Goal: Information Seeking & Learning: Learn about a topic

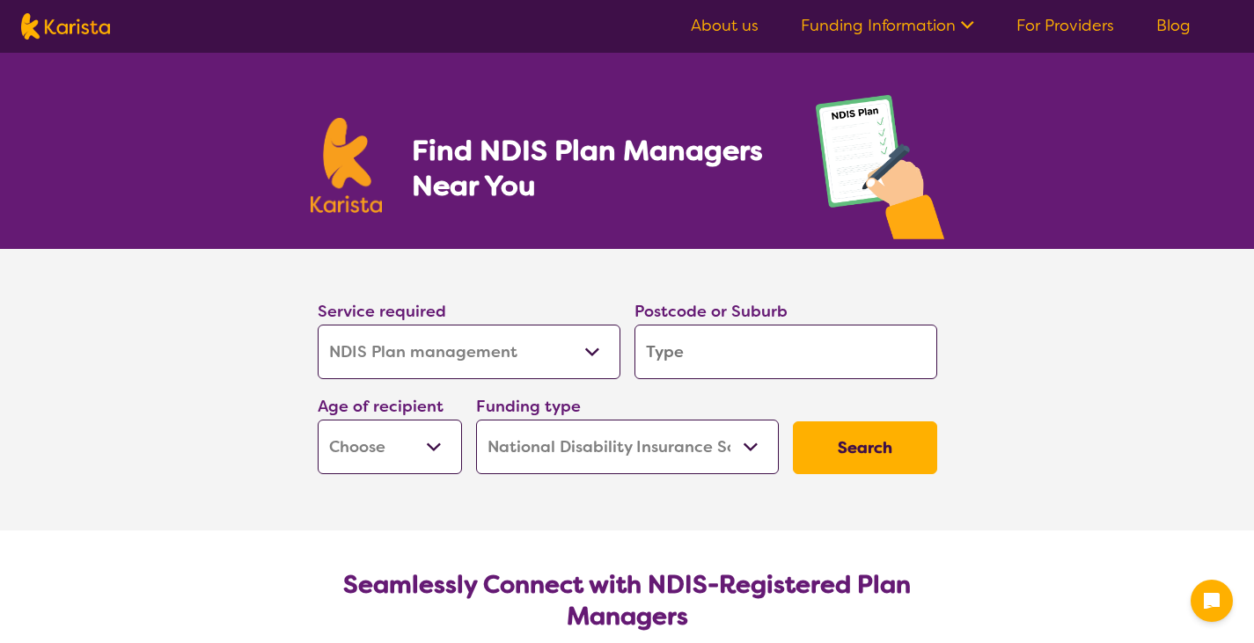
select select "NDIS Plan management"
select select "NDIS"
select select "NDIS Plan management"
select select "NDIS"
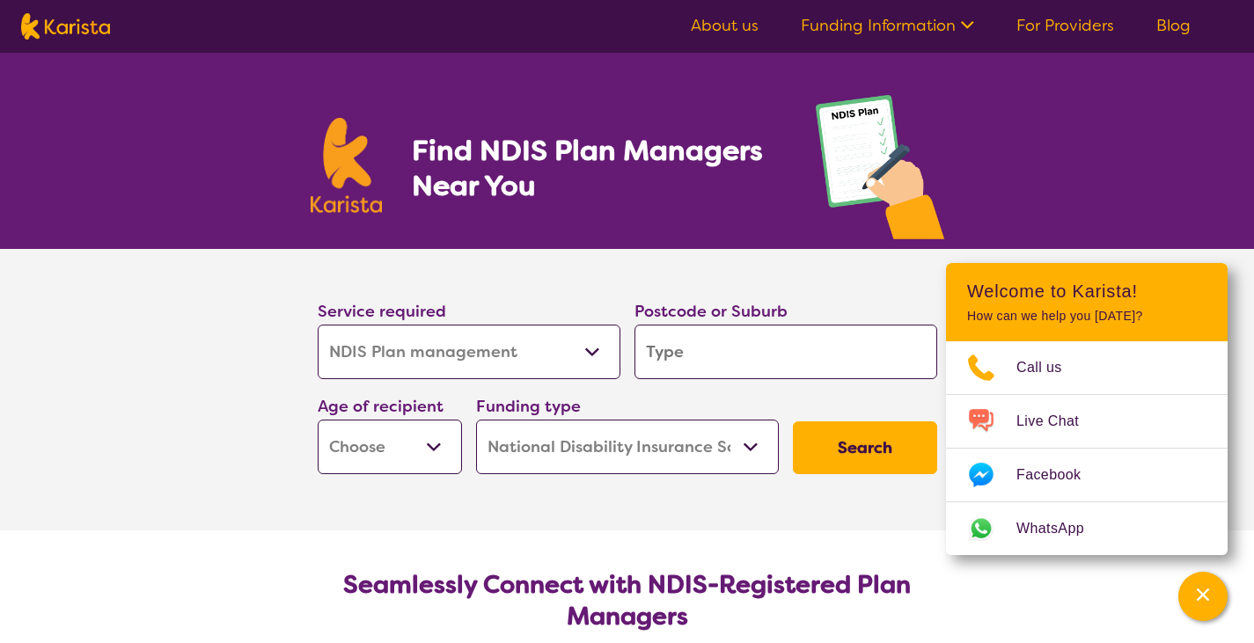
click at [485, 354] on select "Allied Health Assistant Assessment ([MEDICAL_DATA] or [MEDICAL_DATA]) Behaviour…" at bounding box center [469, 352] width 303 height 55
click at [318, 325] on select "Allied Health Assistant Assessment ([MEDICAL_DATA] or [MEDICAL_DATA]) Behaviour…" at bounding box center [469, 352] width 303 height 55
click at [761, 342] on input "search" at bounding box center [786, 352] width 303 height 55
type input "3"
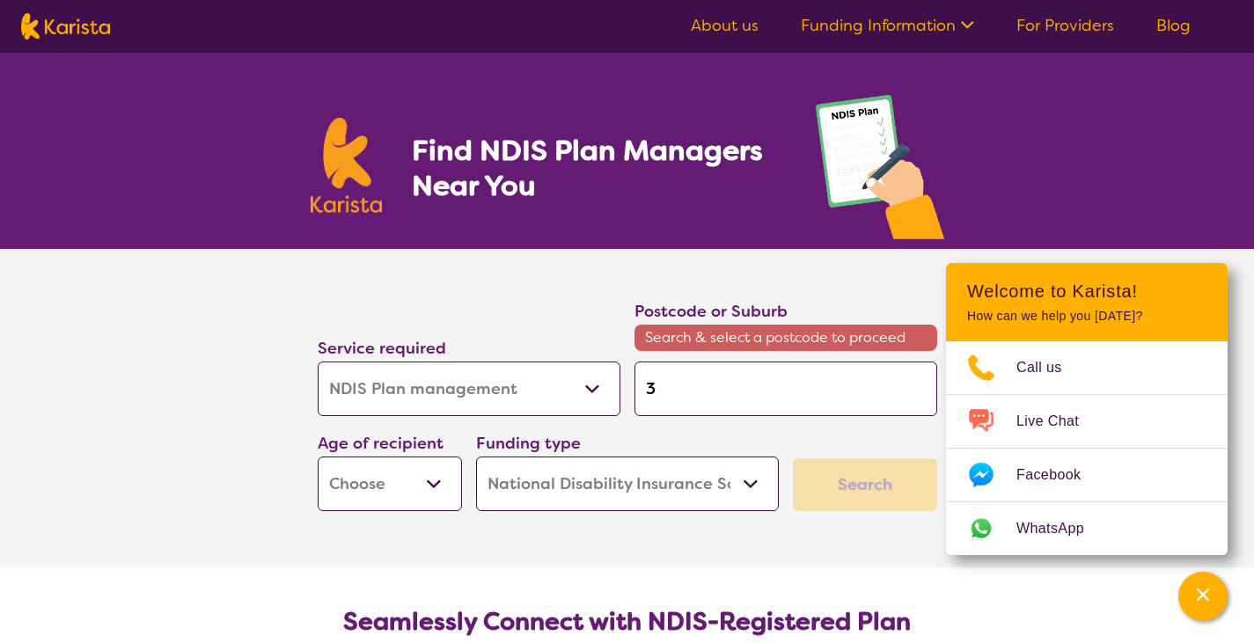
type input "37"
type input "370"
type input "3705"
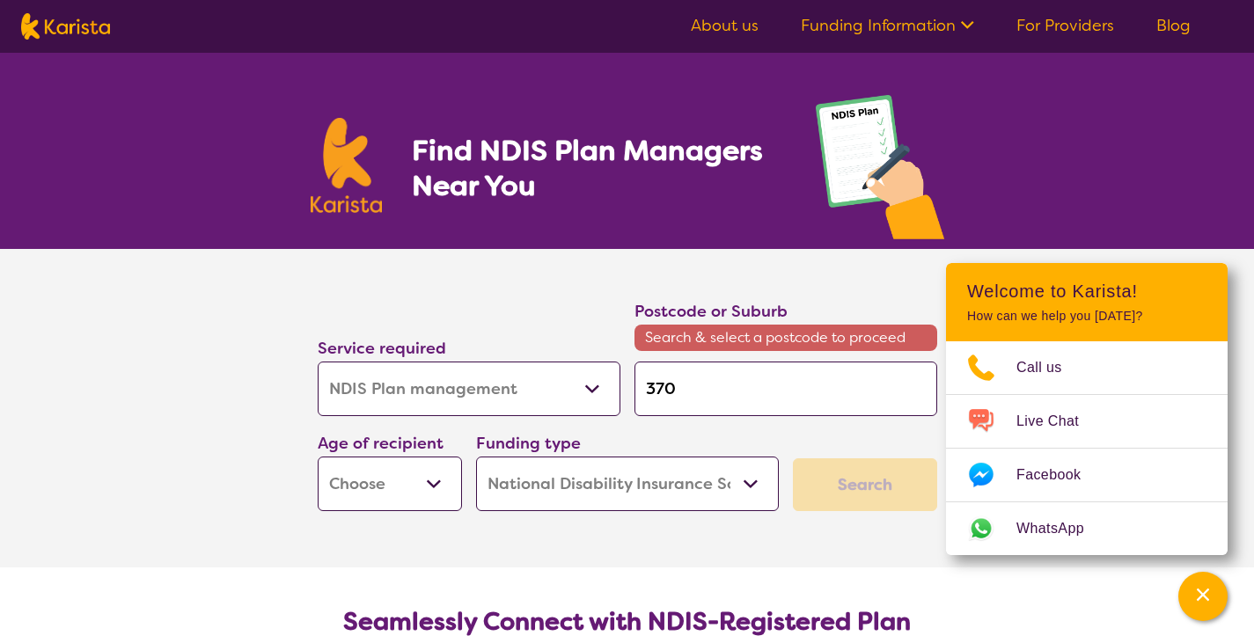
type input "3705"
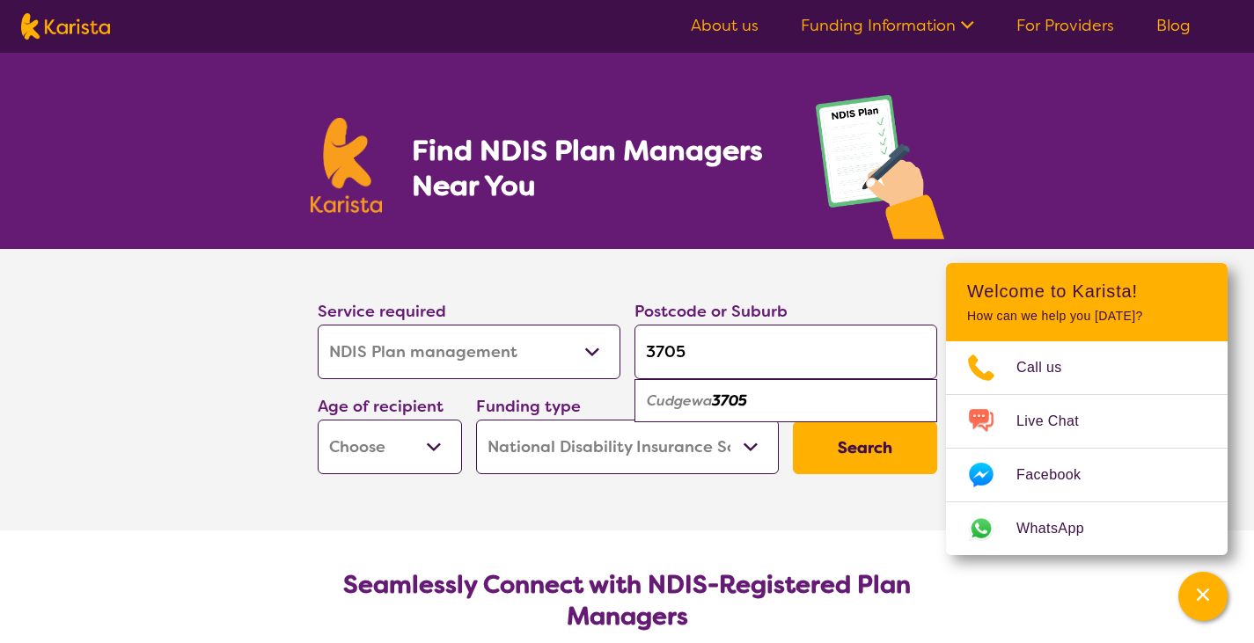
type input "370"
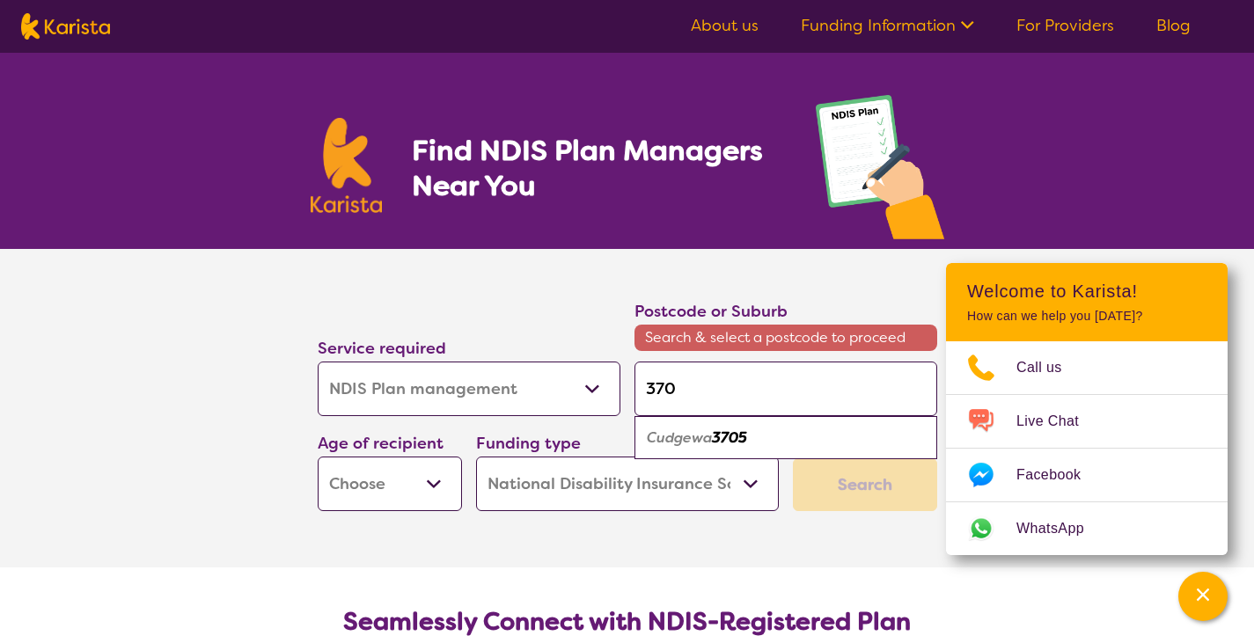
type input "37"
type input "375"
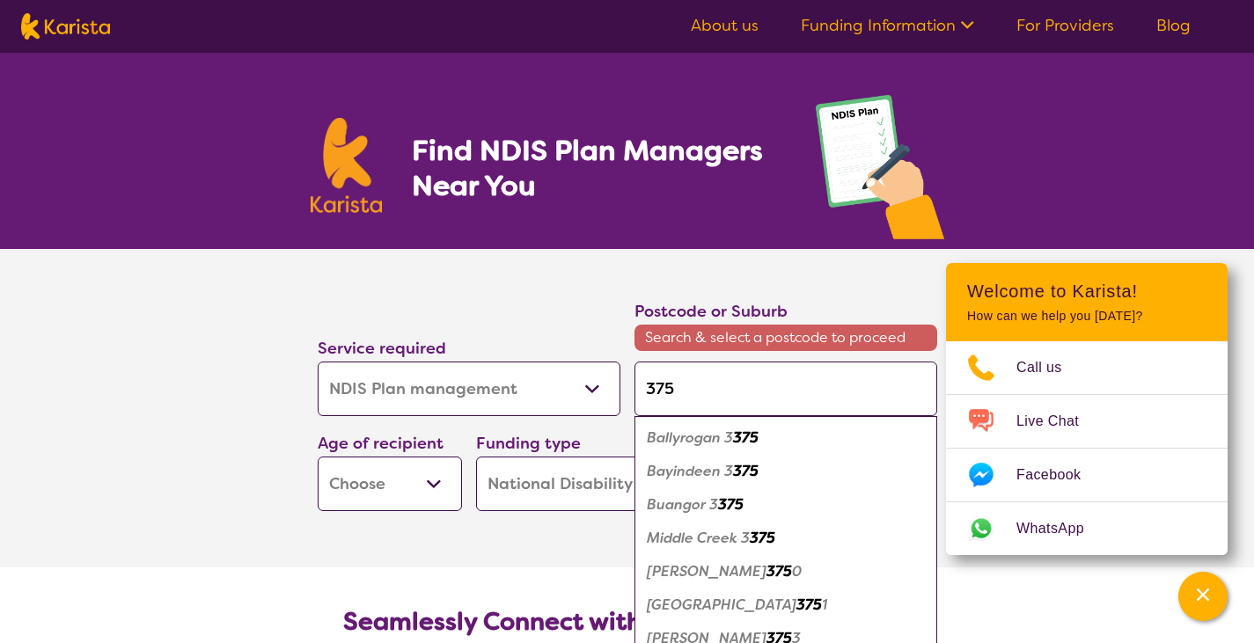
type input "3750"
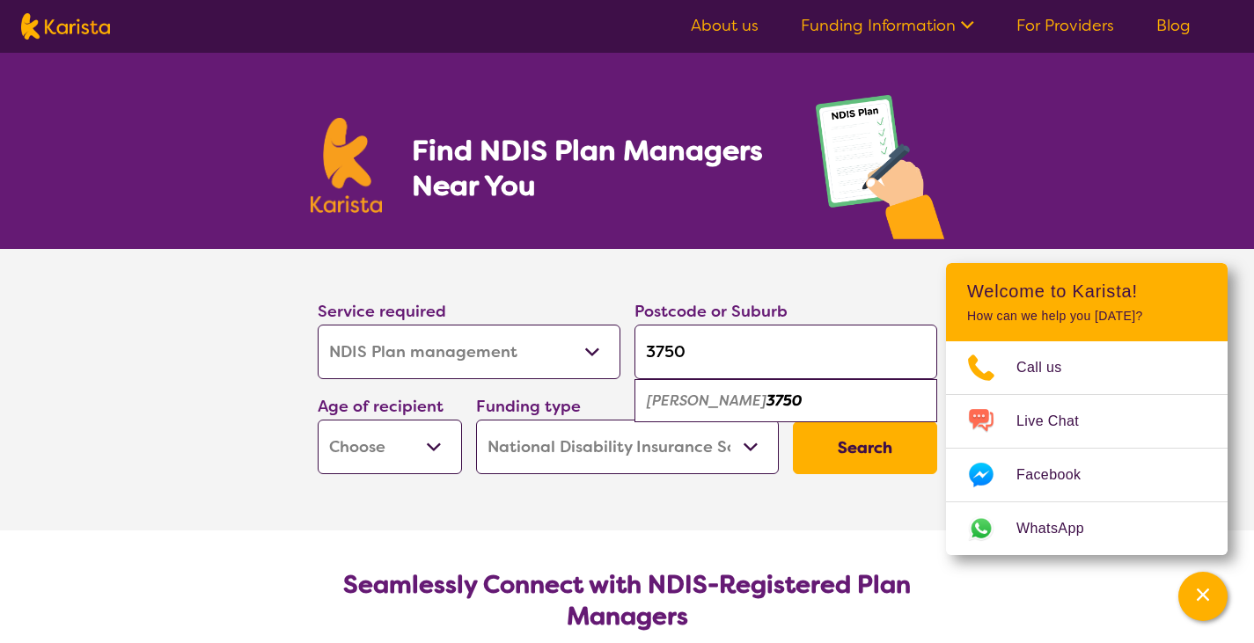
type input "3750"
click at [752, 387] on div "[PERSON_NAME] 3750" at bounding box center [785, 401] width 285 height 33
click at [752, 450] on select "Home Care Package (HCP) National Disability Insurance Scheme (NDIS) I don't know" at bounding box center [627, 447] width 303 height 55
click at [408, 424] on select "Early Childhood - 0 to 9 Child - 10 to 11 Adolescent - 12 to 17 Adult - 18 to 6…" at bounding box center [390, 447] width 144 height 55
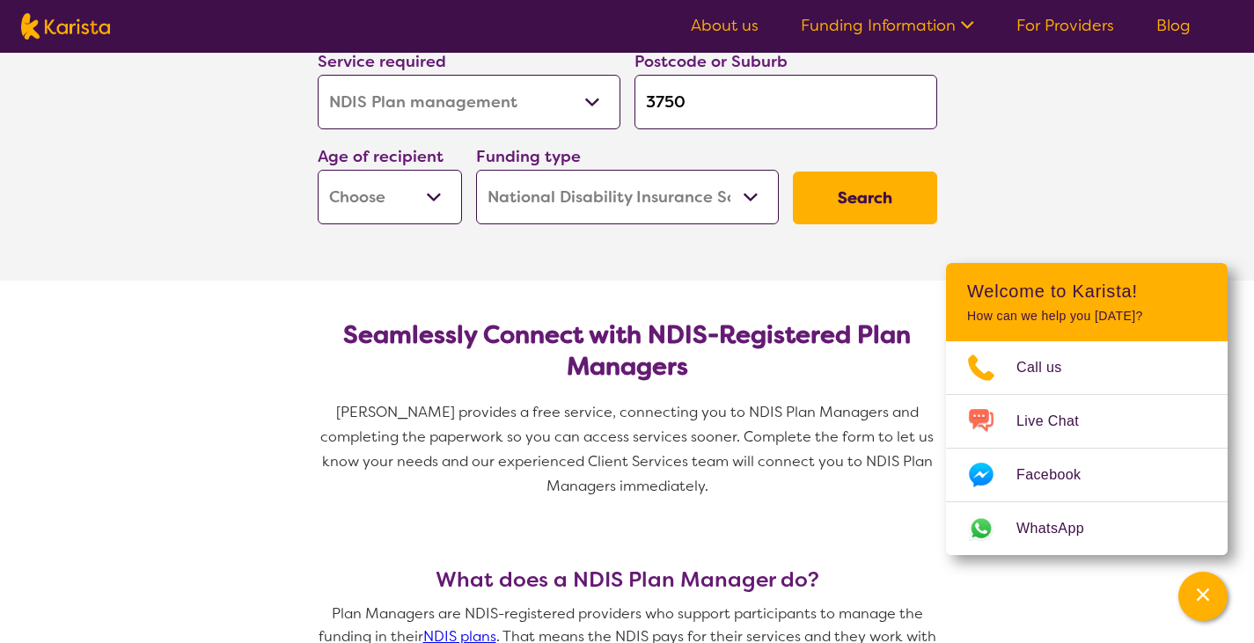
scroll to position [264, 0]
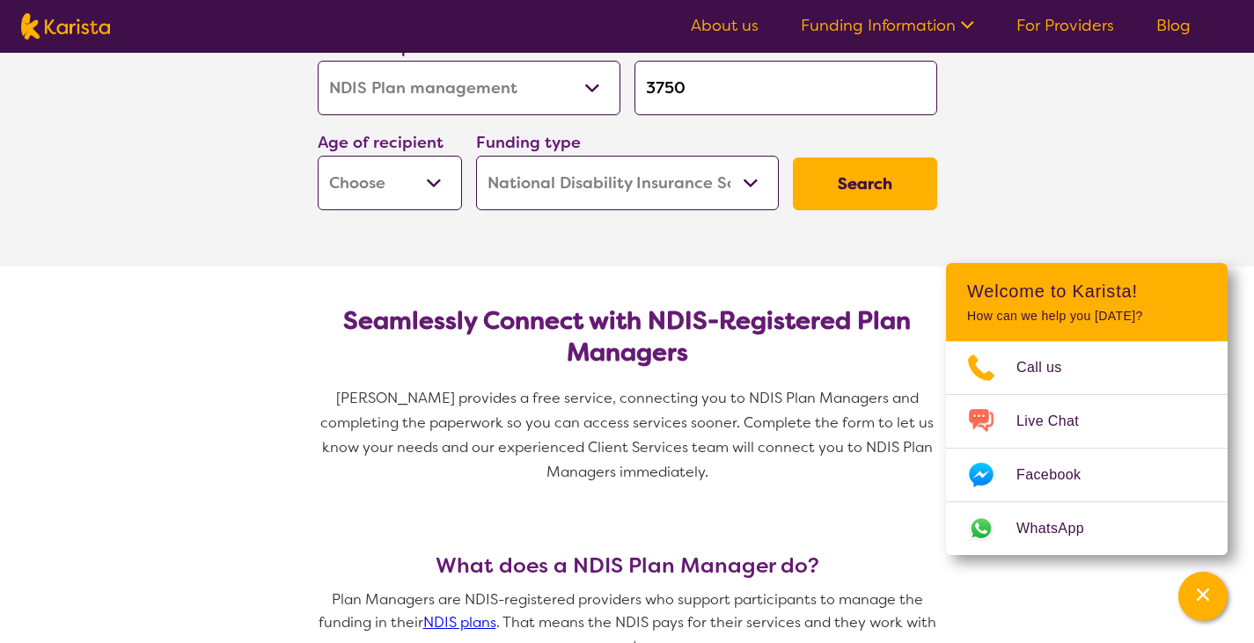
click at [898, 184] on button "Search" at bounding box center [865, 184] width 144 height 53
click at [364, 176] on select "Early Childhood - 0 to 9 Child - 10 to 11 Adolescent - 12 to 17 Adult - 18 to 6…" at bounding box center [390, 183] width 144 height 55
select select "EC"
click at [318, 156] on select "Early Childhood - 0 to 9 Child - 10 to 11 Adolescent - 12 to 17 Adult - 18 to 6…" at bounding box center [390, 183] width 144 height 55
select select "EC"
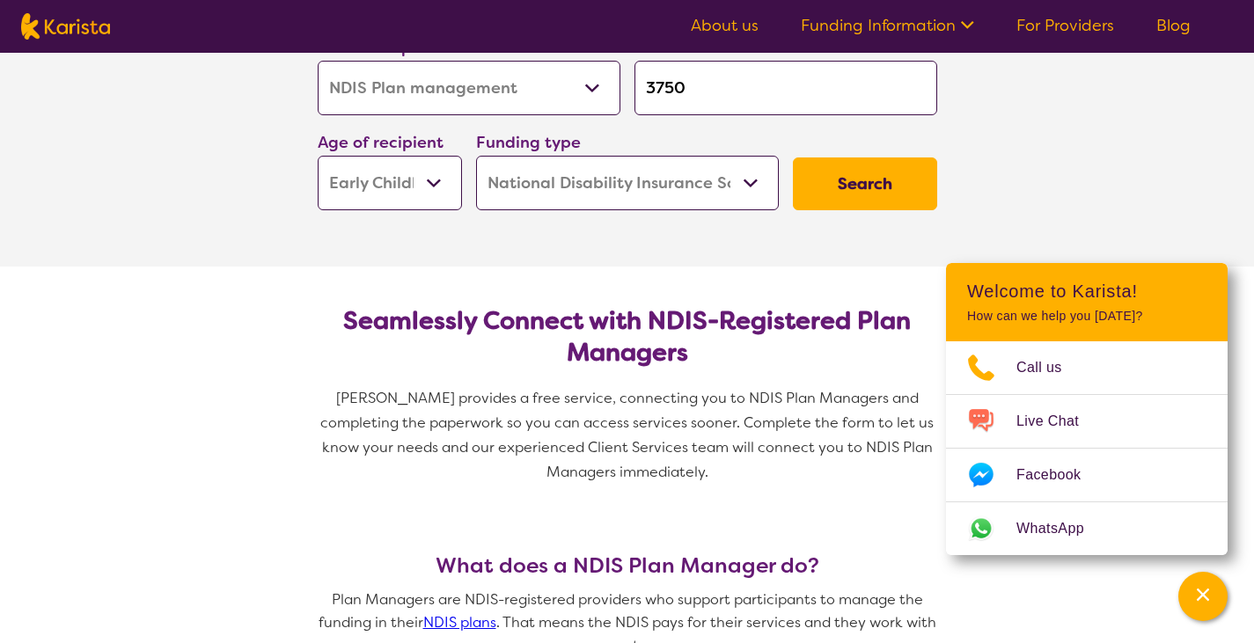
click at [873, 174] on button "Search" at bounding box center [865, 184] width 144 height 53
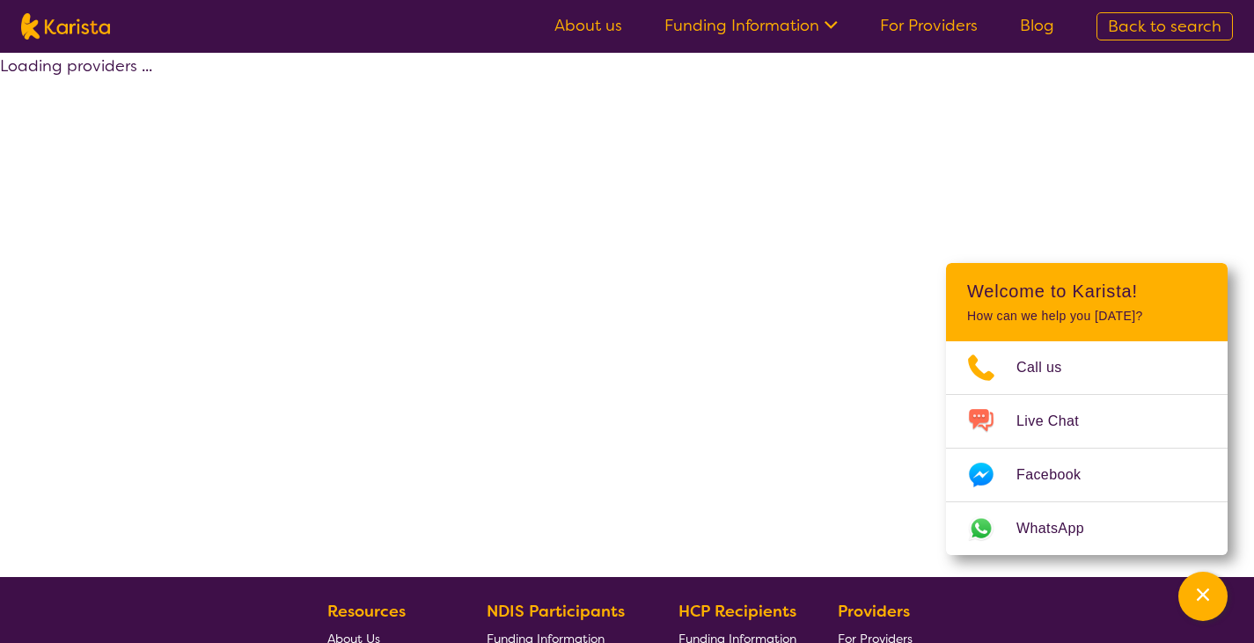
select select "by_score"
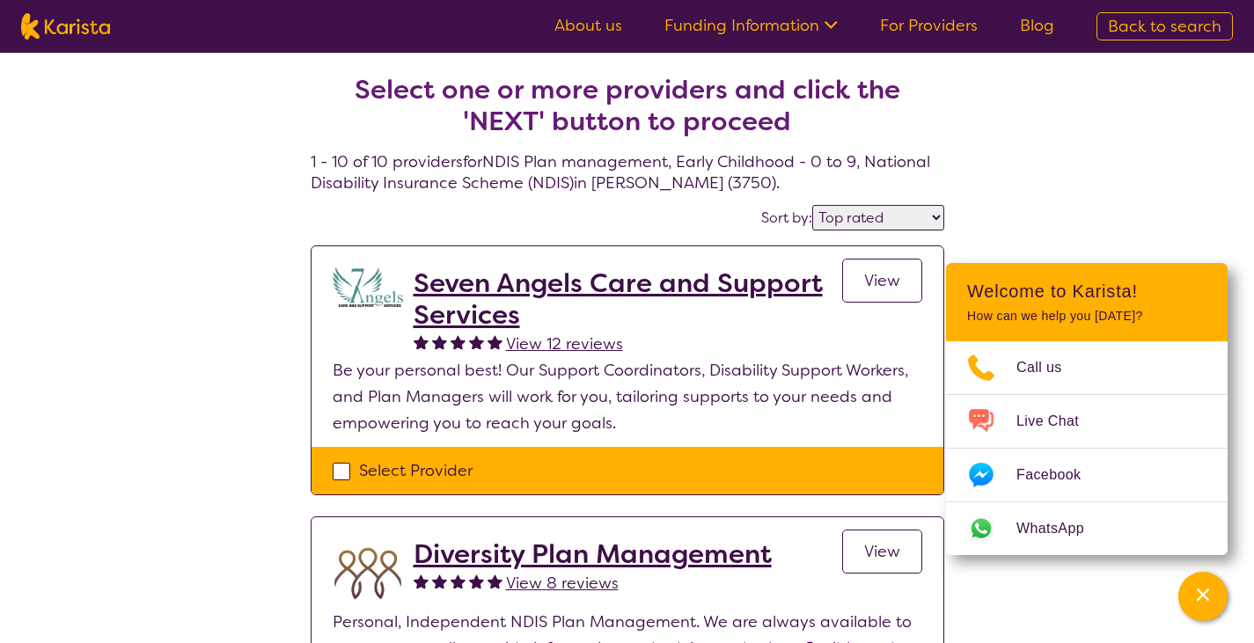
click at [922, 215] on select "Highly reviewed Top rated" at bounding box center [878, 218] width 132 height 26
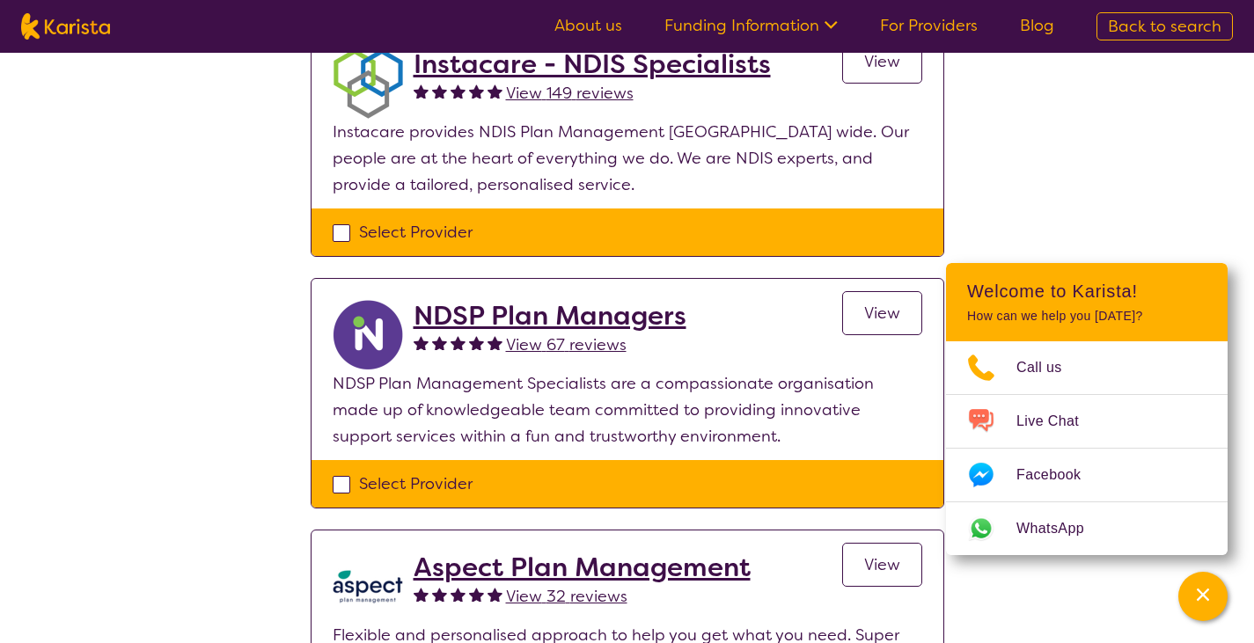
scroll to position [1232, 0]
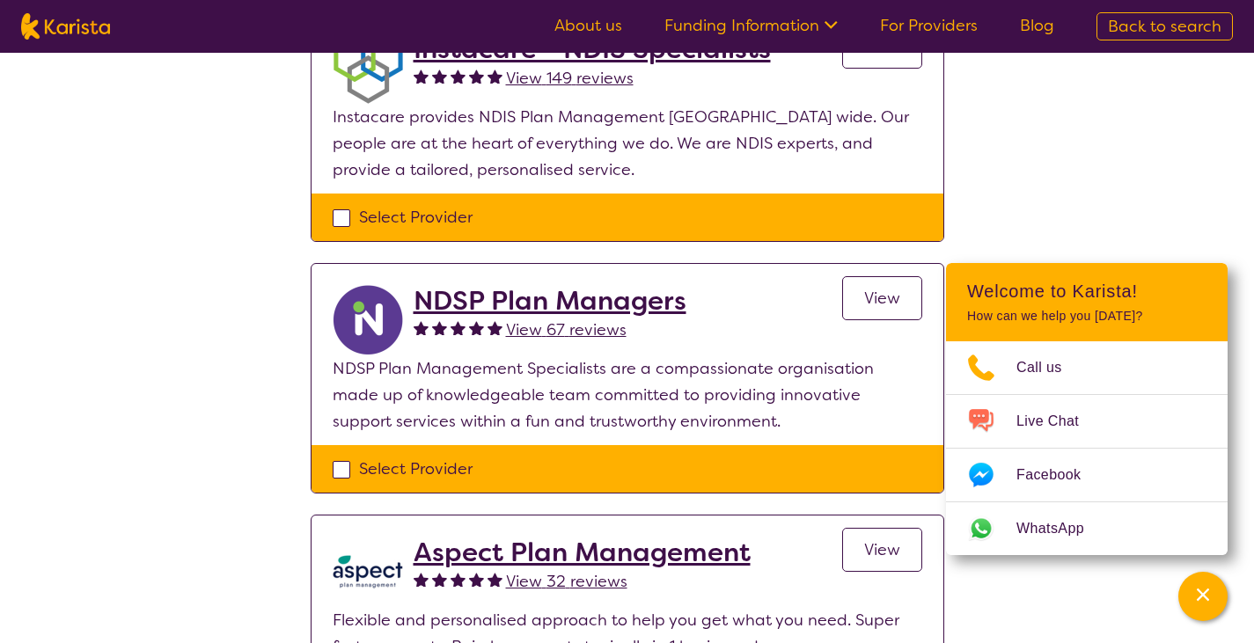
click at [496, 308] on h2 "NDSP Plan Managers" at bounding box center [550, 301] width 273 height 32
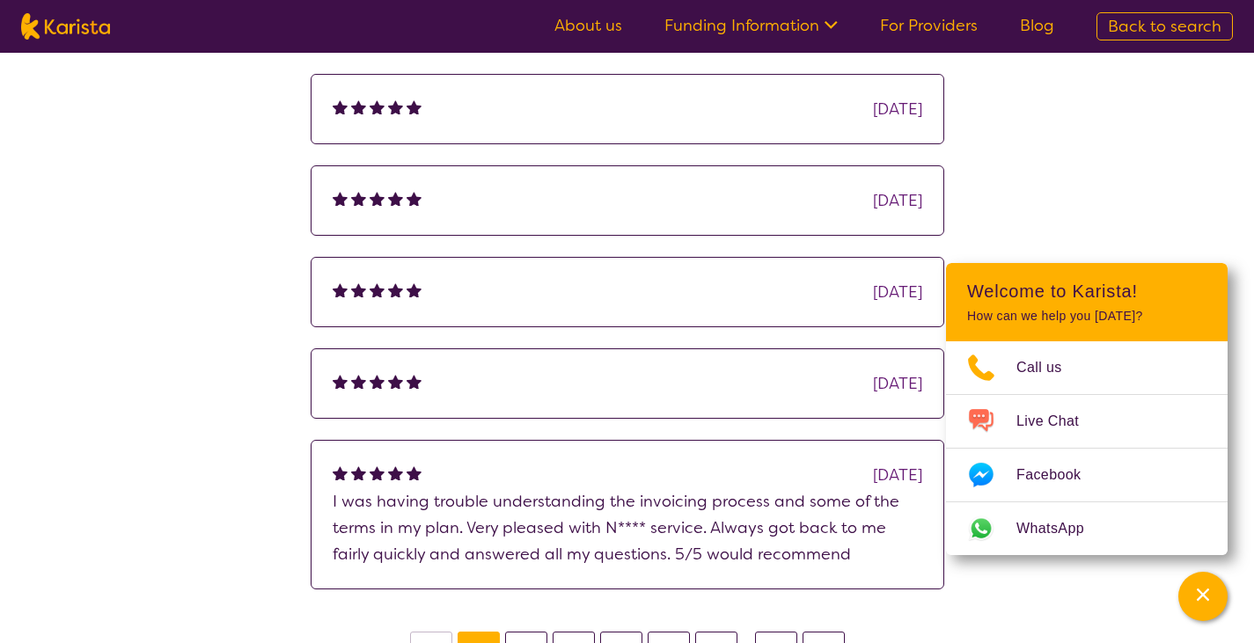
select select "by_score"
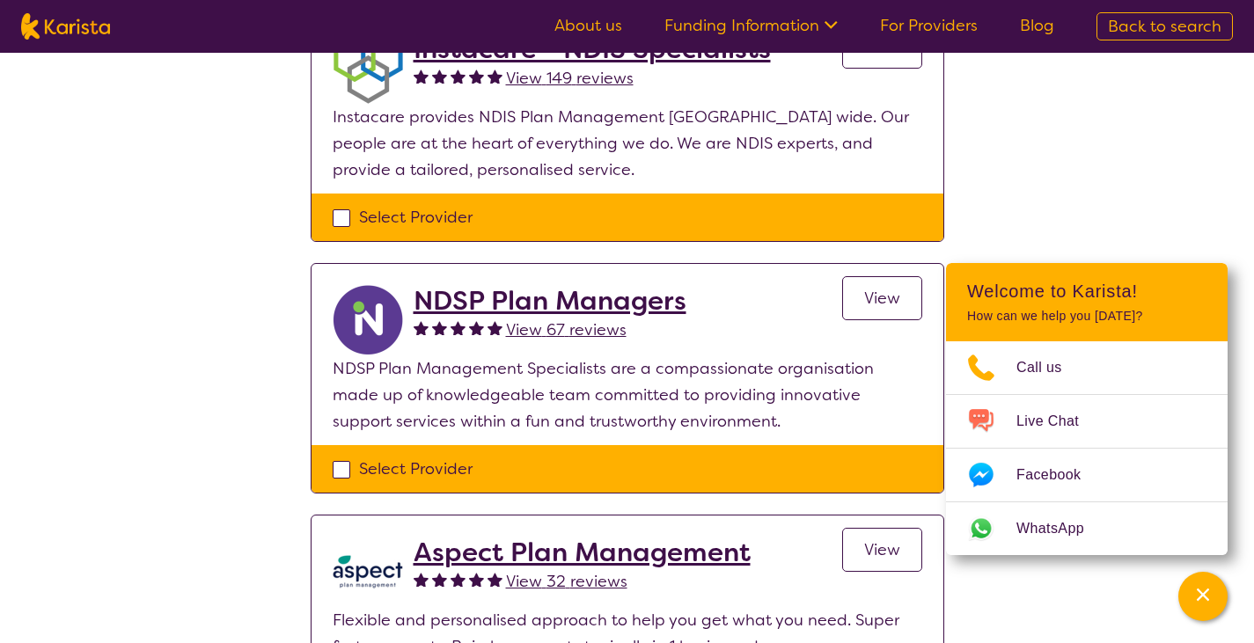
select select "NDIS Plan management"
select select "EC"
select select "NDIS"
select select "NDIS Plan management"
select select "EC"
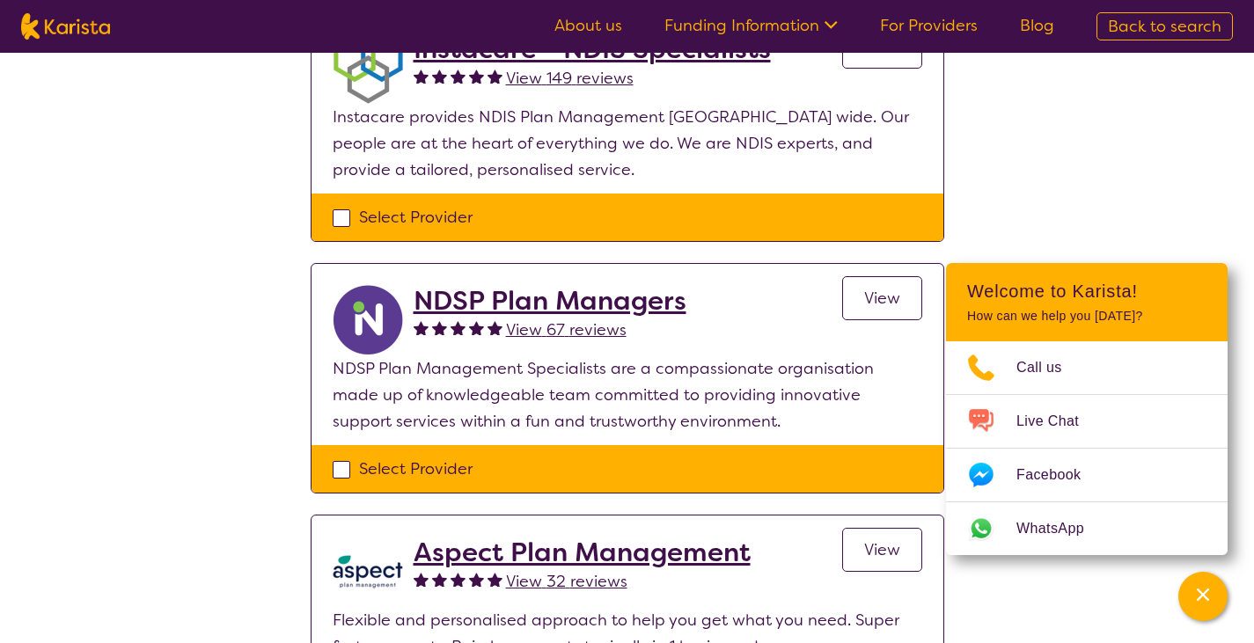
select select "NDIS"
